Goal: Information Seeking & Learning: Learn about a topic

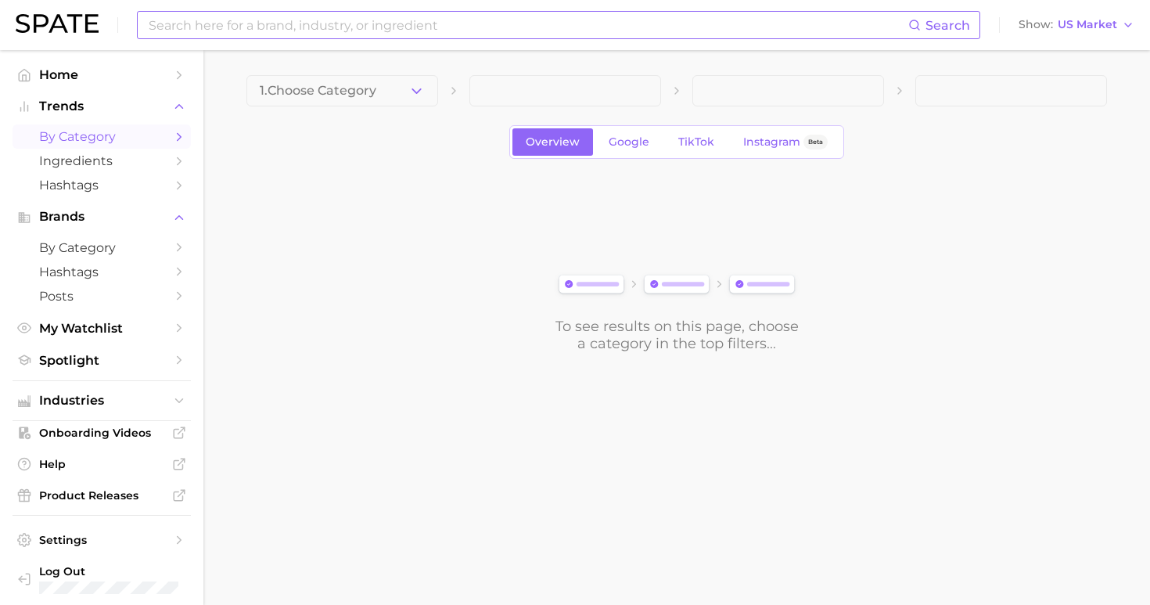
click at [253, 20] on input at bounding box center [528, 25] width 762 height 27
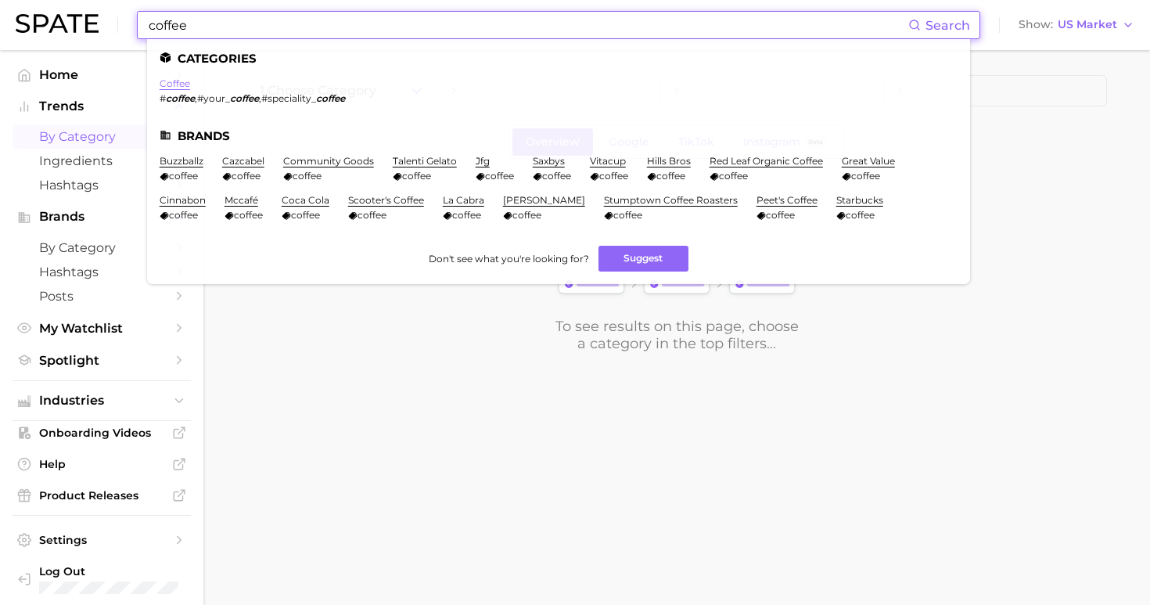
type input "coffee"
click at [176, 85] on link "coffee" at bounding box center [175, 83] width 31 height 12
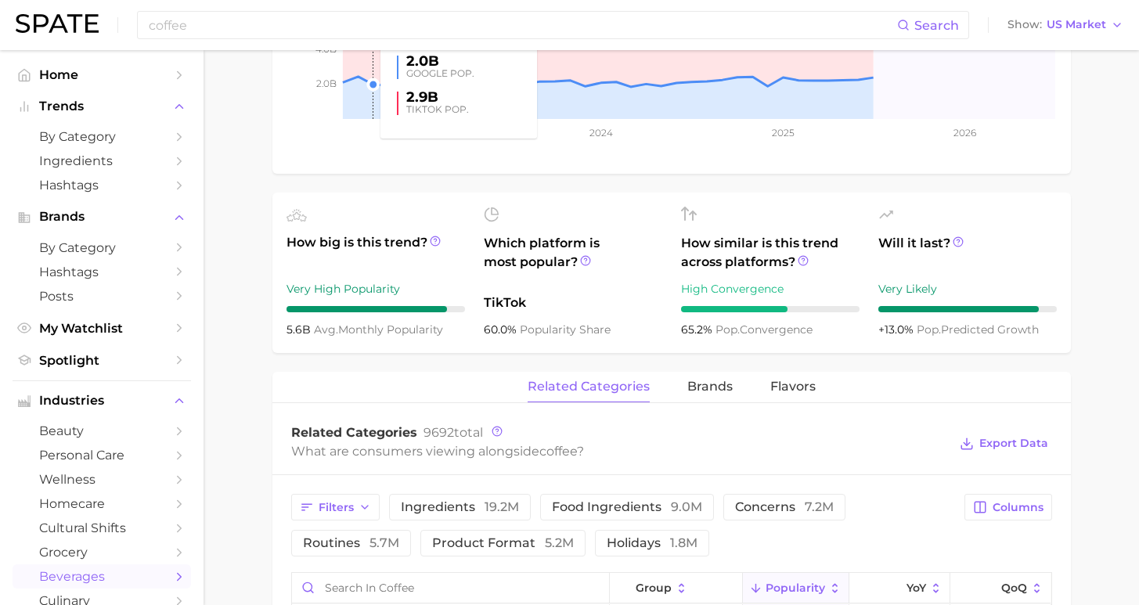
scroll to position [748, 0]
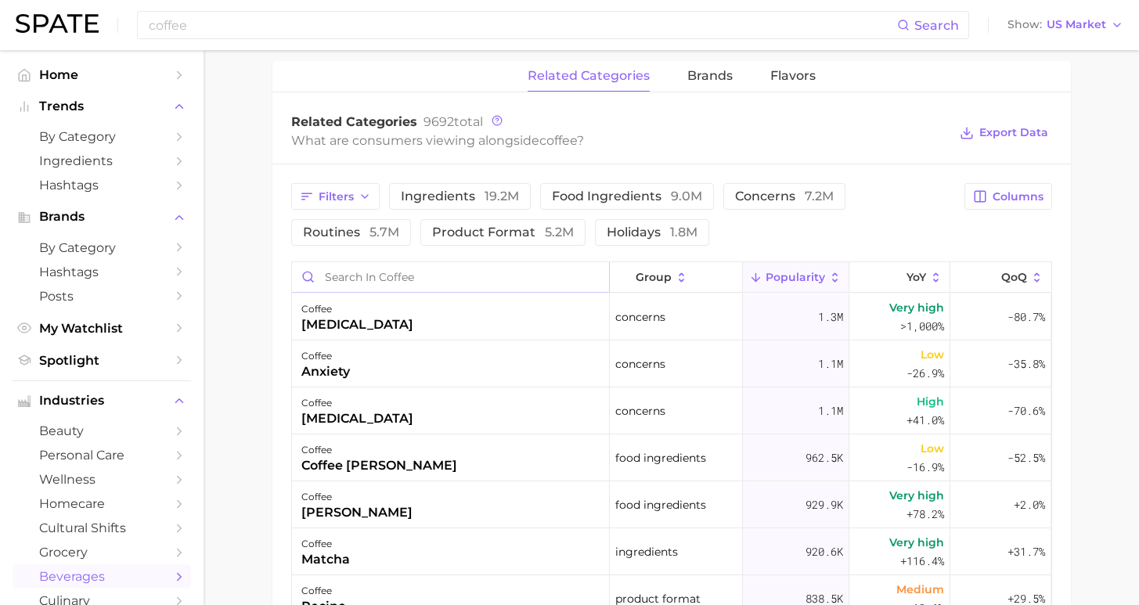
click at [387, 281] on input "Search in coffee" at bounding box center [450, 277] width 317 height 30
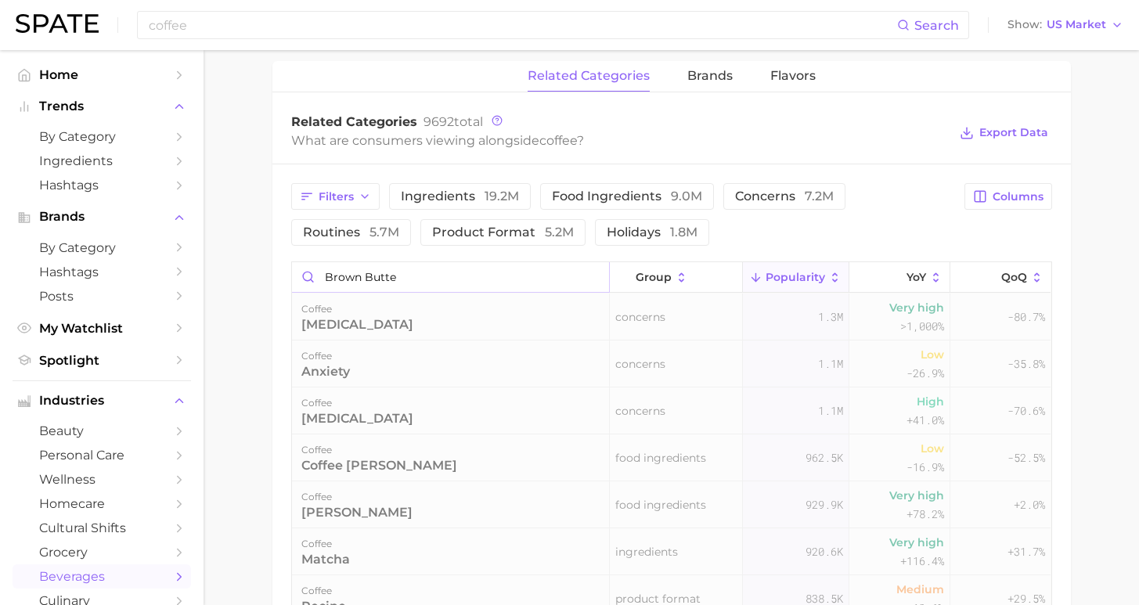
type input "brown butter"
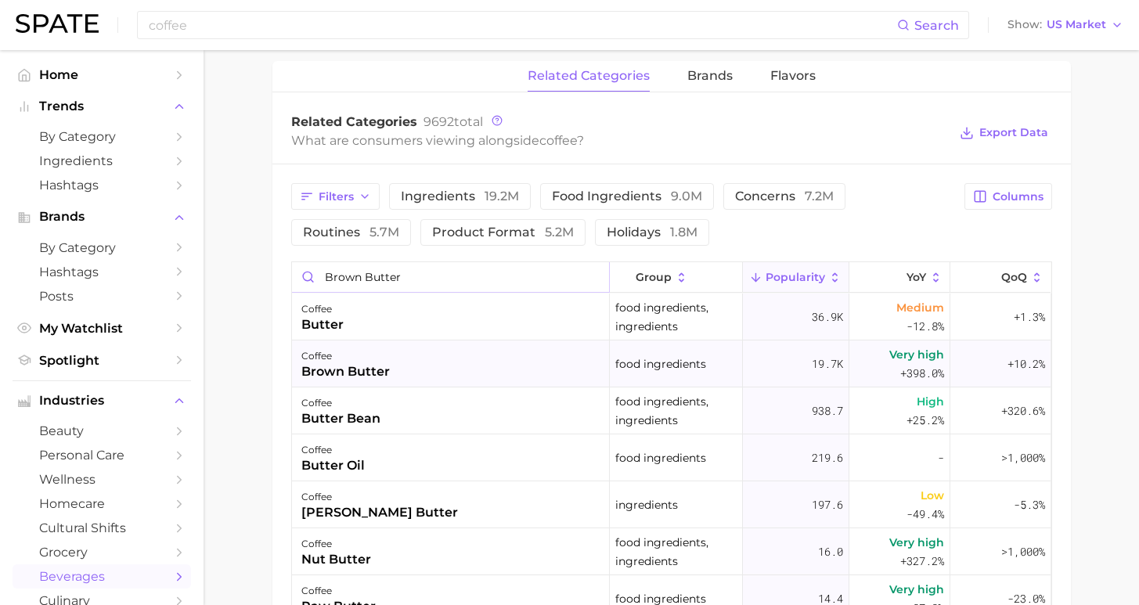
scroll to position [751, 0]
